Goal: Complete application form

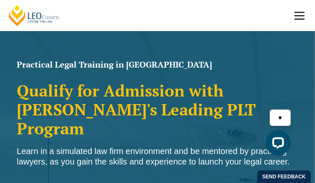
click at [303, 16] on link at bounding box center [299, 15] width 31 height 31
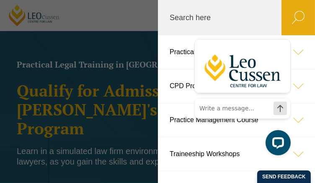
click at [186, 53] on link "Practical Legal Training" at bounding box center [236, 52] width 157 height 34
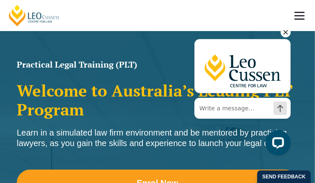
click at [283, 32] on icon "Hide greeting" at bounding box center [286, 32] width 10 height 10
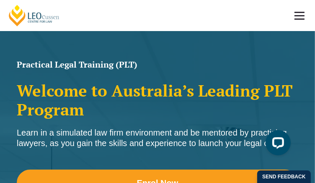
click at [299, 12] on span at bounding box center [300, 12] width 10 height 1
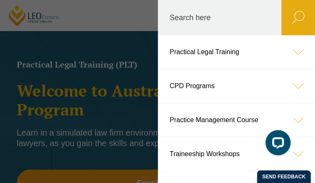
click at [292, 50] on icon at bounding box center [299, 52] width 34 height 34
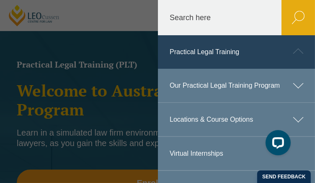
click at [197, 55] on link "Practical Legal Training" at bounding box center [236, 52] width 157 height 34
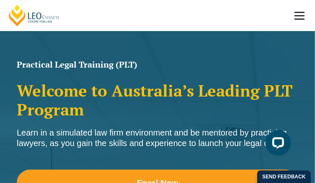
click at [297, 17] on link at bounding box center [299, 15] width 31 height 31
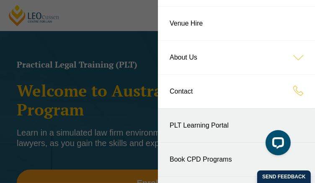
scroll to position [211, 0]
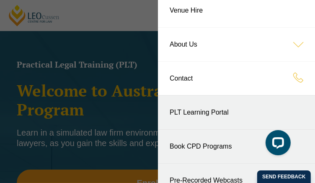
click at [184, 112] on link "PLT Learning Portal" at bounding box center [236, 113] width 157 height 34
